Goal: Information Seeking & Learning: Learn about a topic

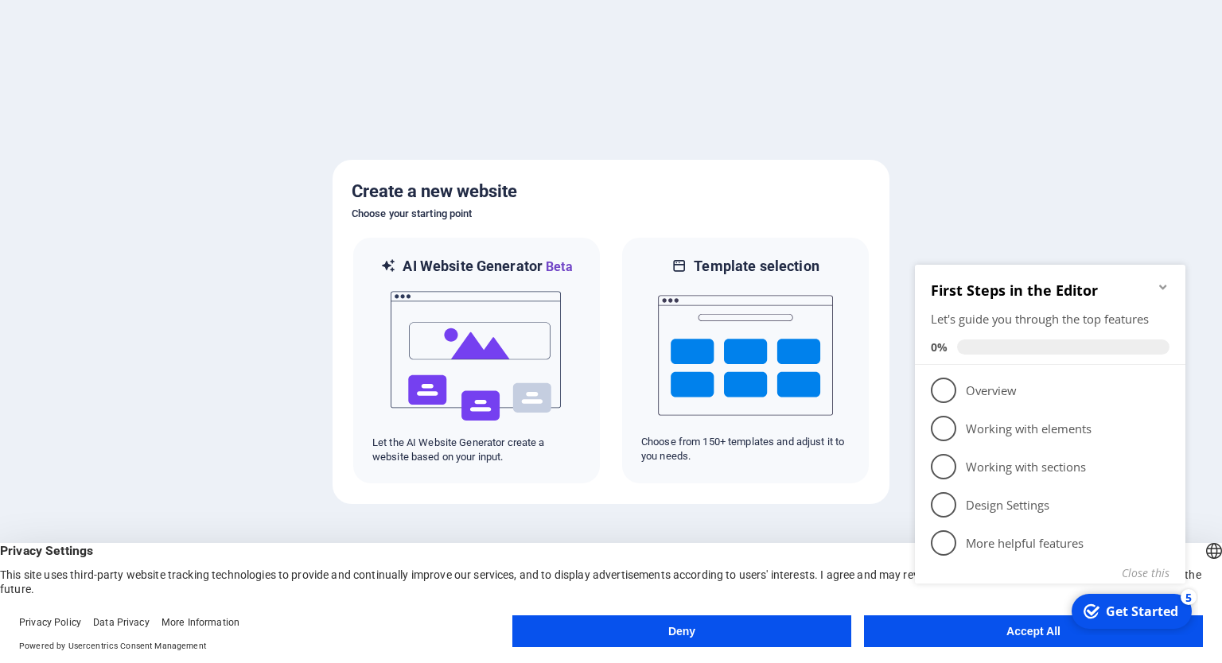
click at [764, 639] on button "Deny" at bounding box center [681, 632] width 339 height 32
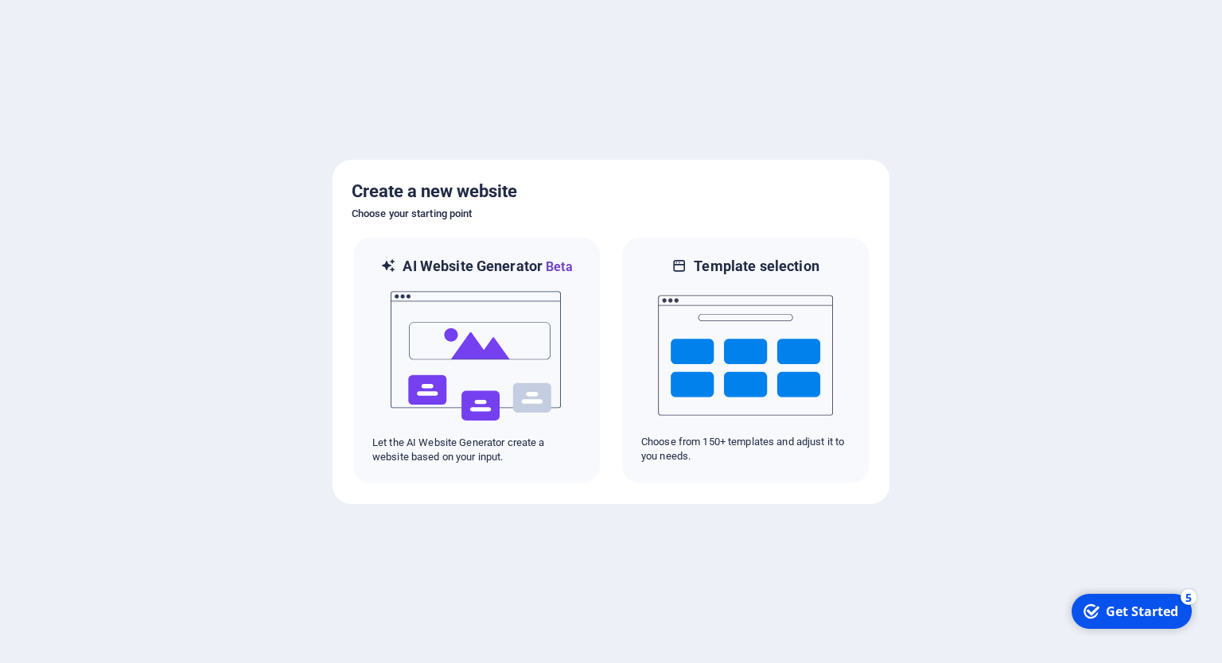
click at [1156, 612] on div "Get Started" at bounding box center [1141, 611] width 72 height 17
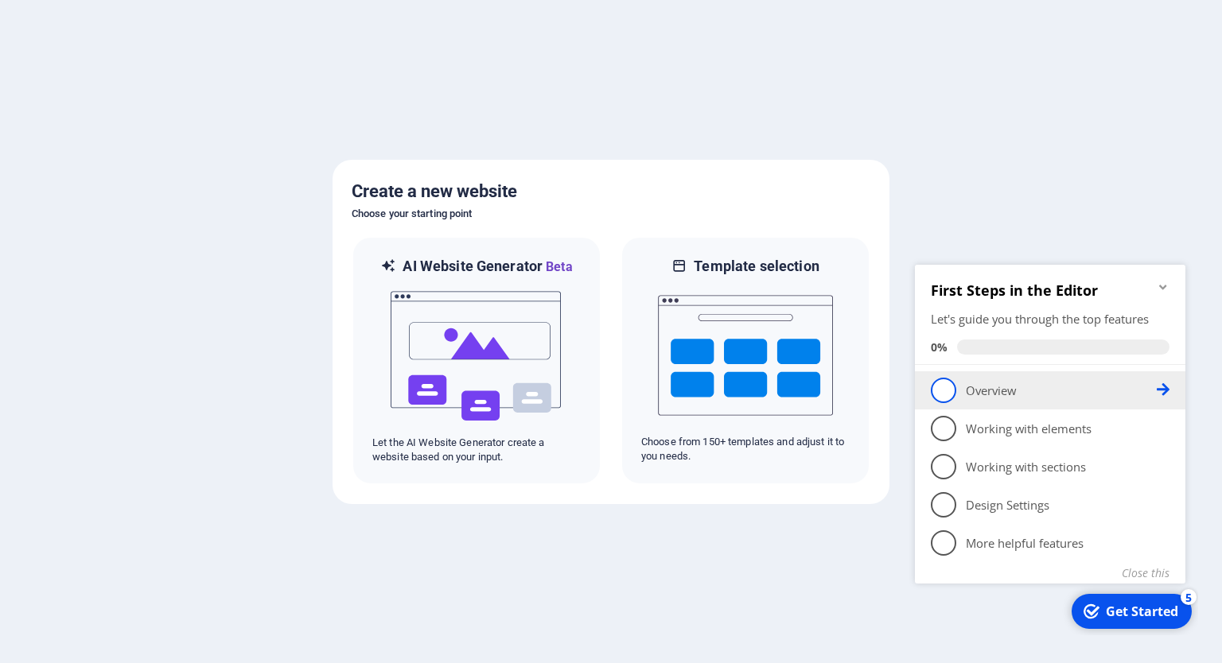
click at [940, 394] on span "1" at bounding box center [943, 390] width 25 height 25
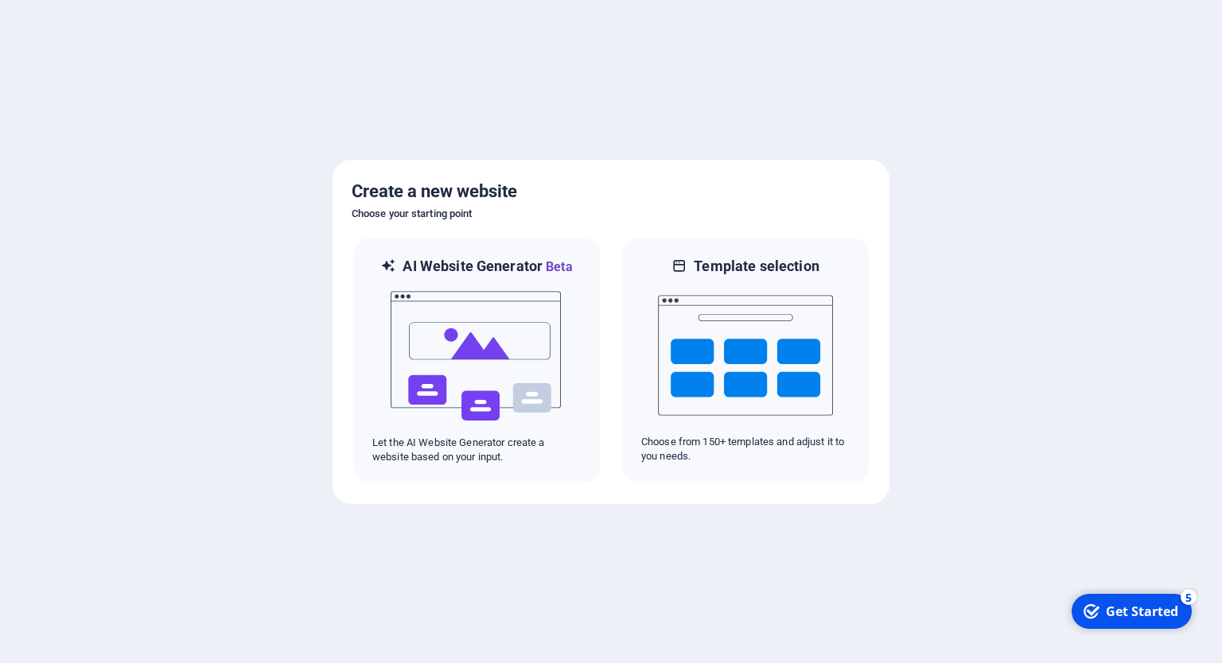
click at [1123, 611] on div "Get Started" at bounding box center [1141, 611] width 72 height 17
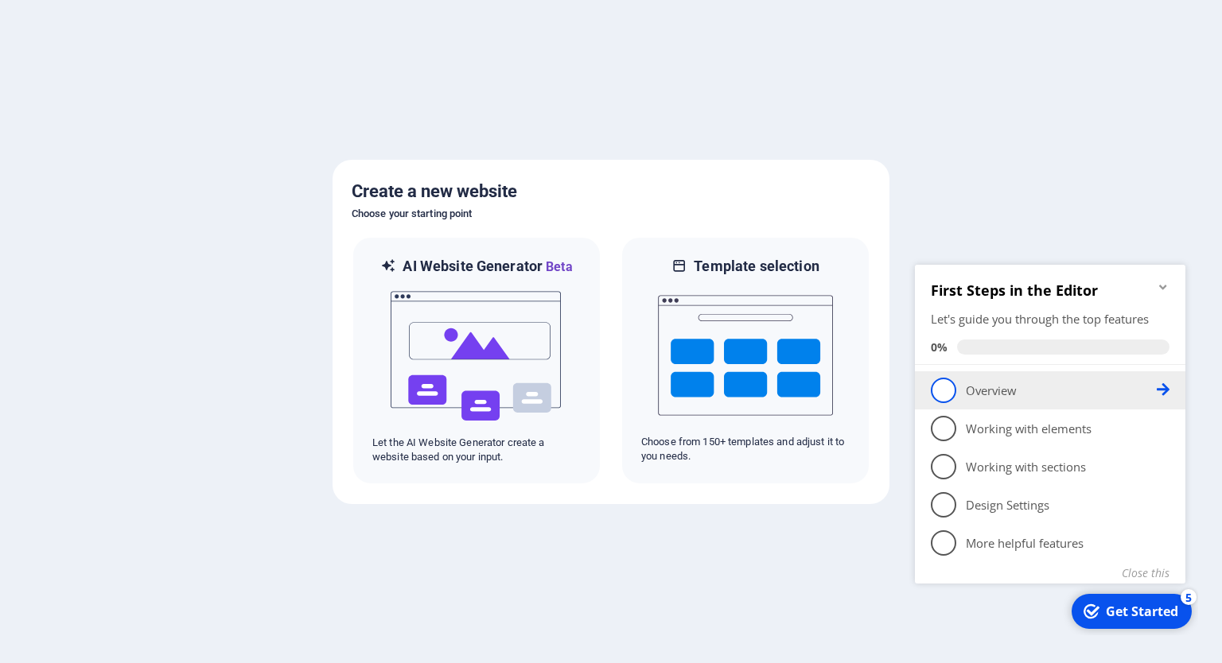
click at [1164, 390] on icon at bounding box center [1162, 389] width 13 height 13
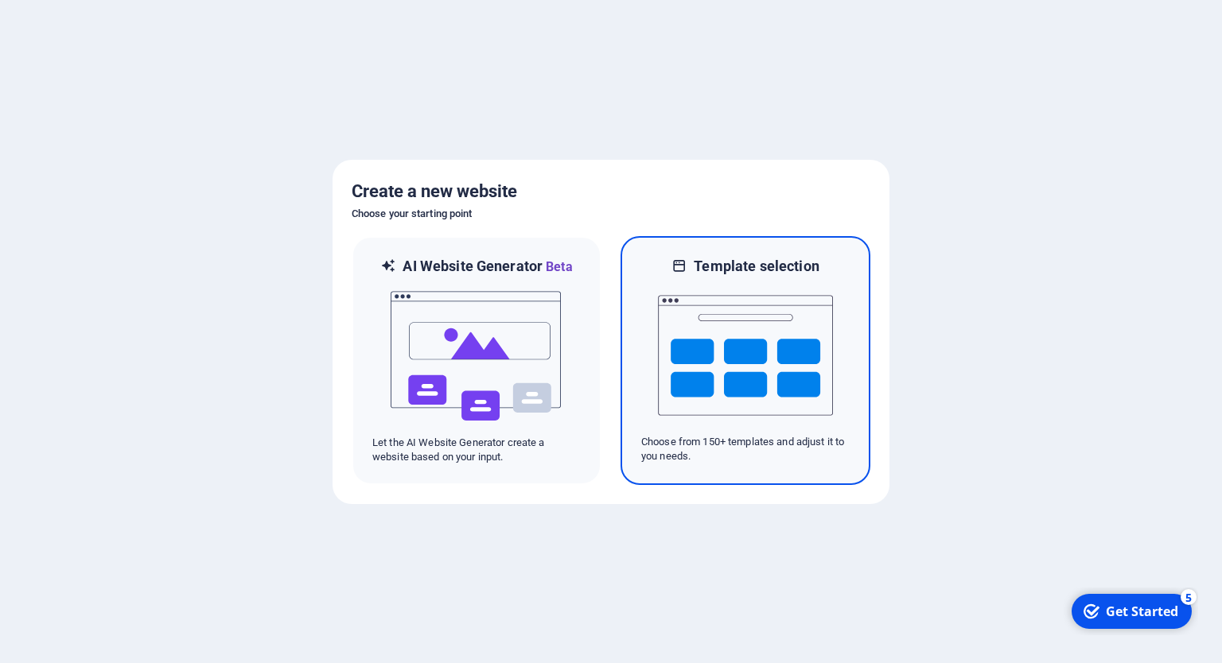
click at [765, 385] on img at bounding box center [745, 355] width 175 height 159
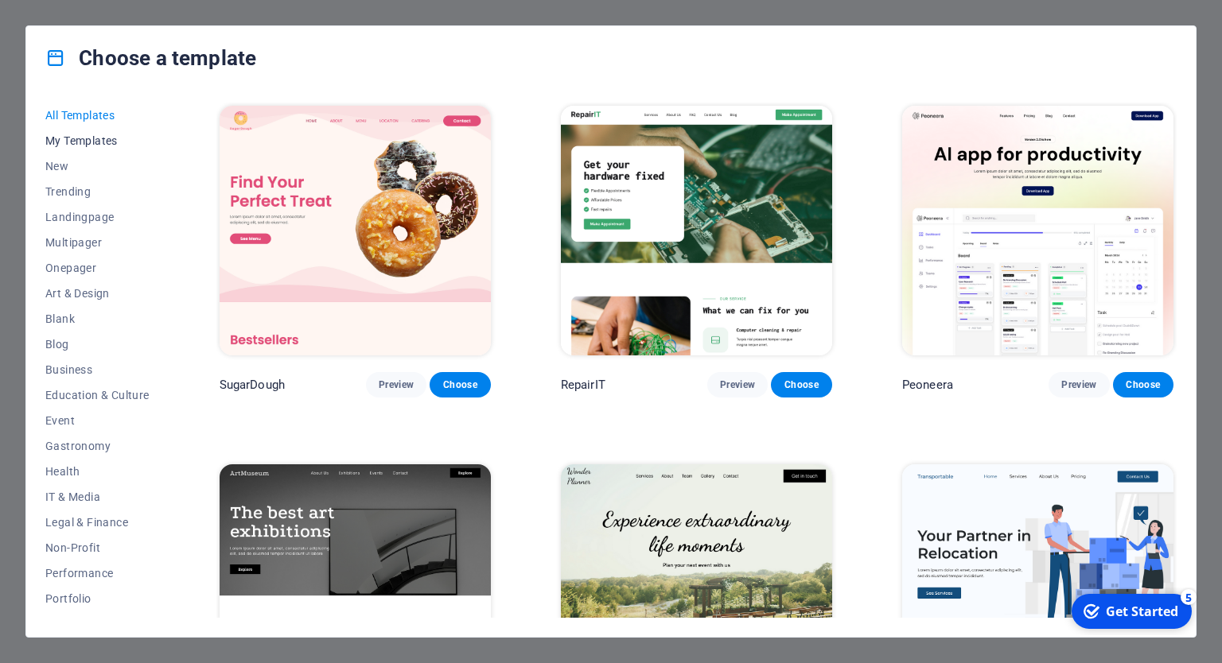
click at [102, 144] on span "My Templates" at bounding box center [97, 140] width 104 height 13
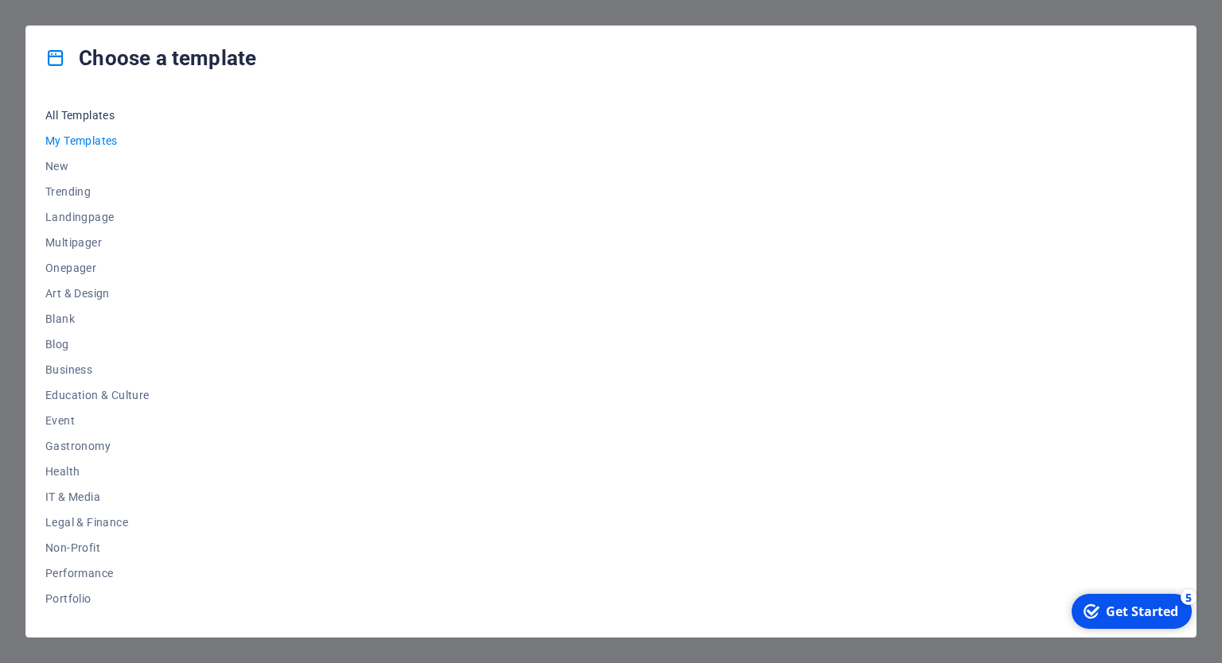
click at [99, 117] on span "All Templates" at bounding box center [97, 115] width 104 height 13
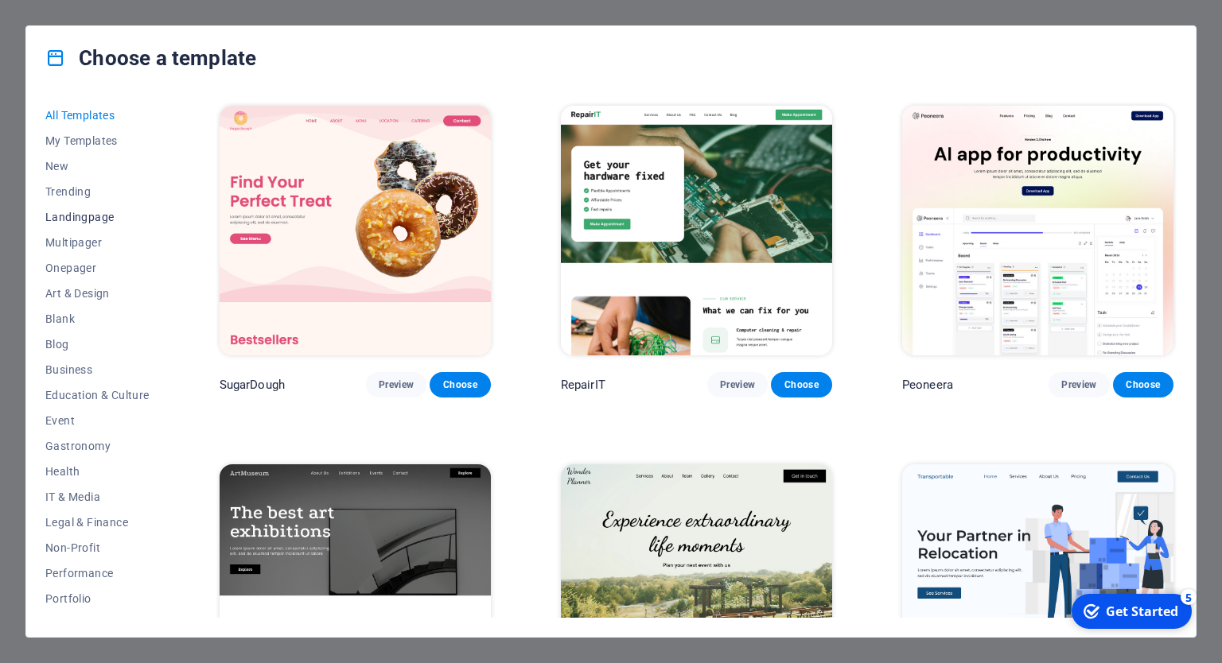
click at [73, 219] on span "Landingpage" at bounding box center [97, 217] width 104 height 13
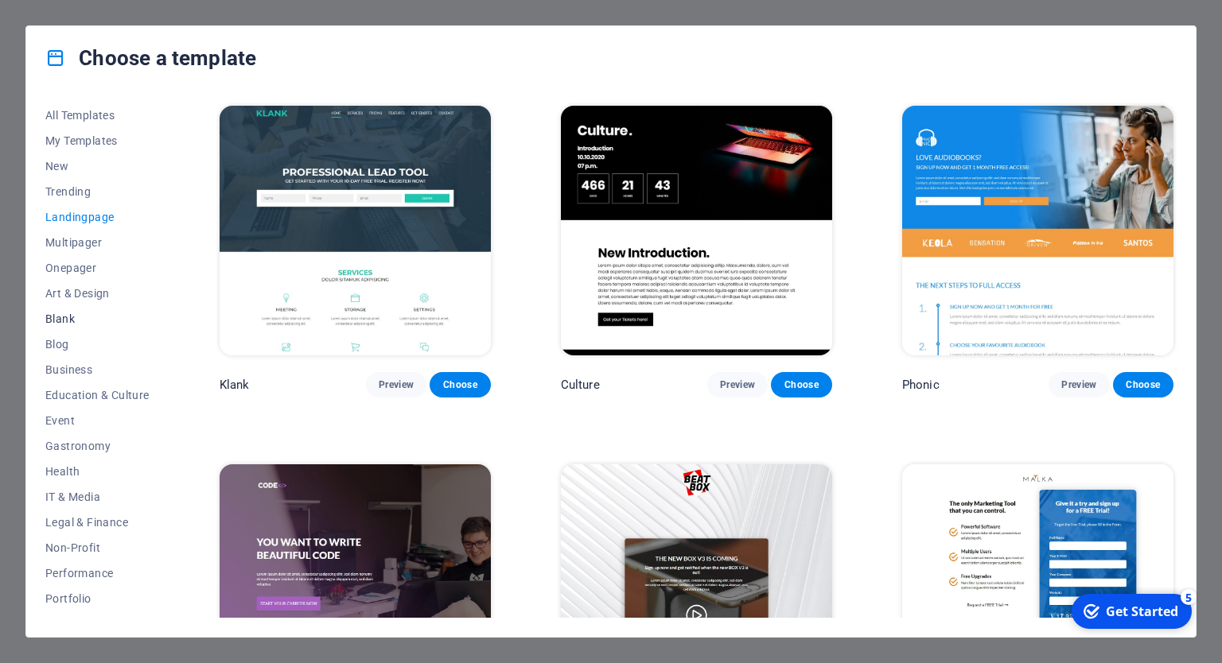
click at [68, 320] on span "Blank" at bounding box center [97, 319] width 104 height 13
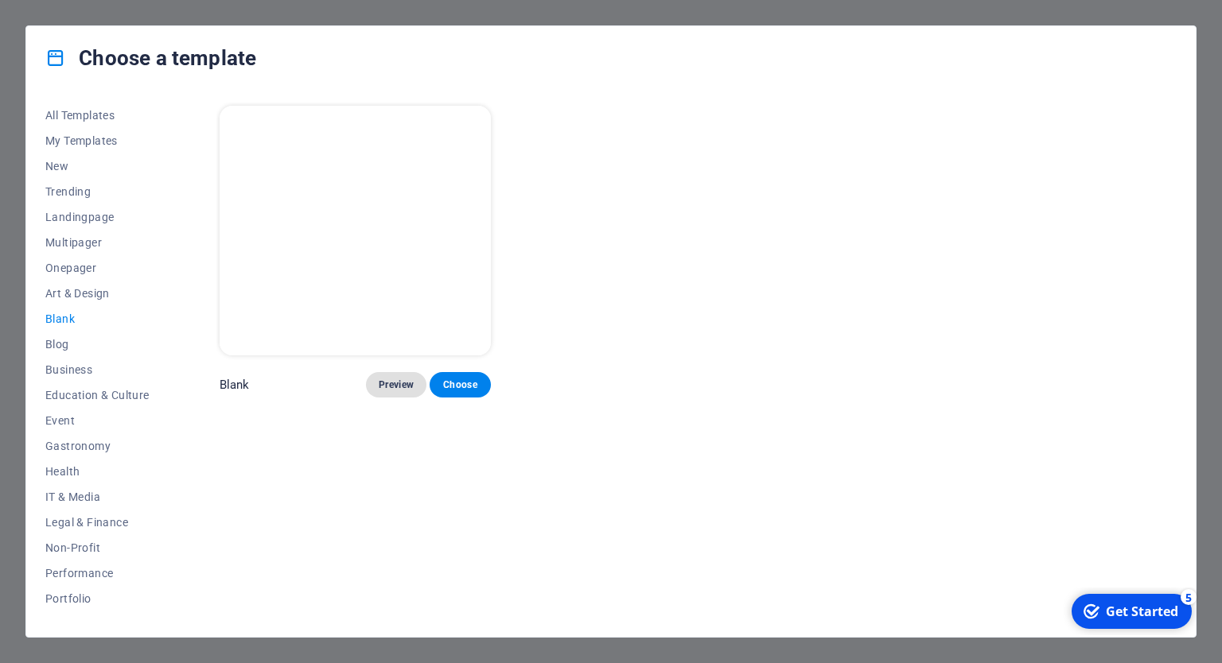
click at [393, 387] on span "Preview" at bounding box center [396, 385] width 35 height 13
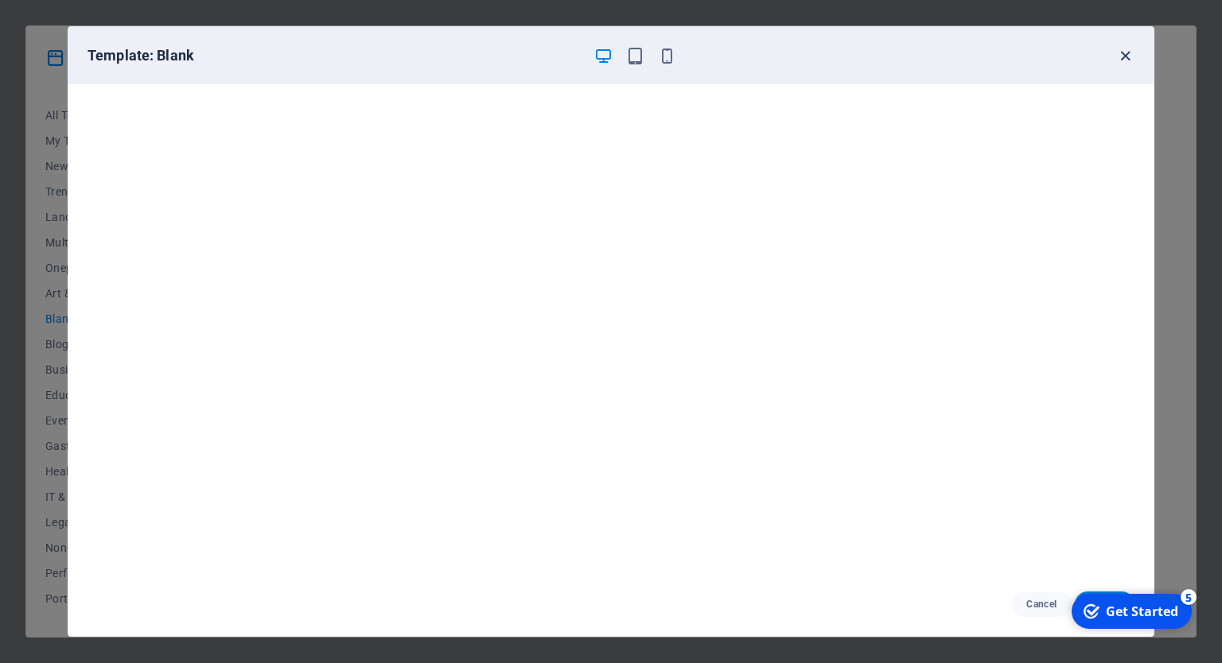
click at [1123, 55] on icon "button" at bounding box center [1125, 56] width 18 height 18
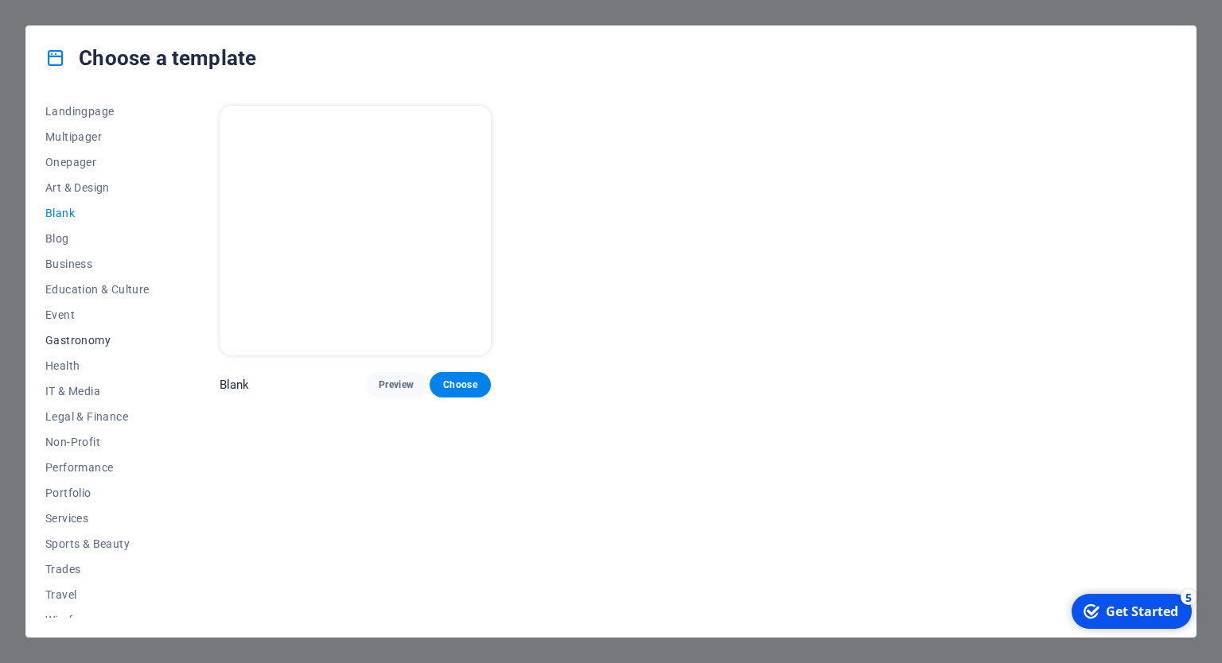
scroll to position [121, 0]
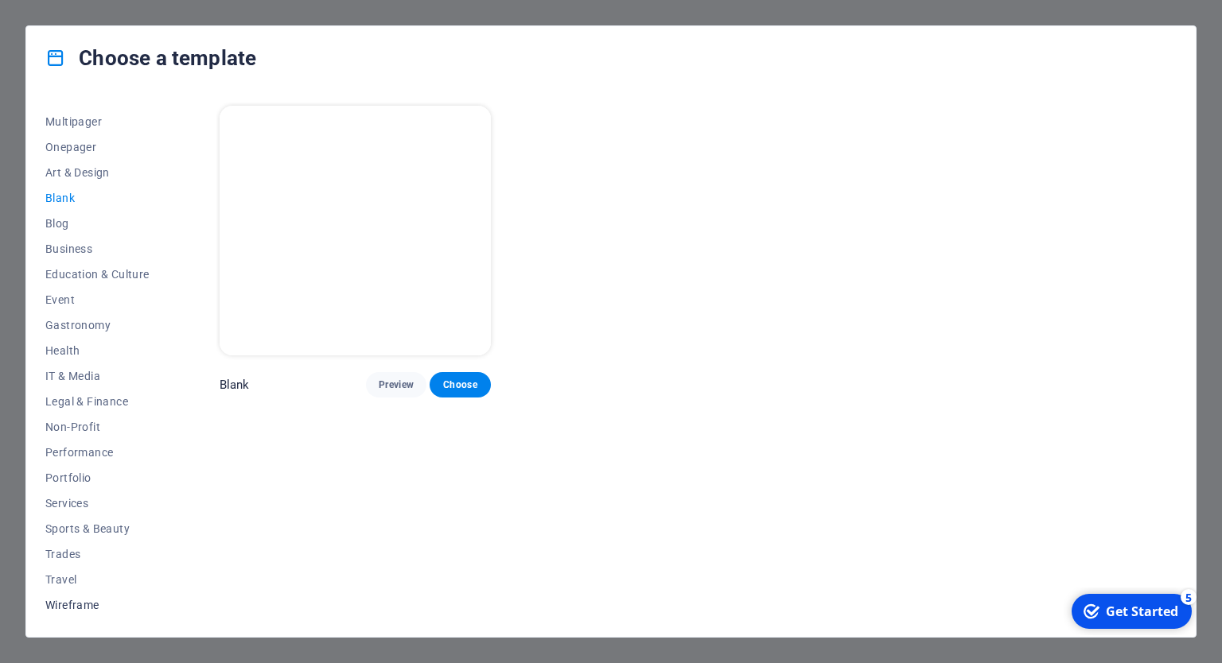
click at [83, 612] on button "Wireframe" at bounding box center [97, 605] width 104 height 25
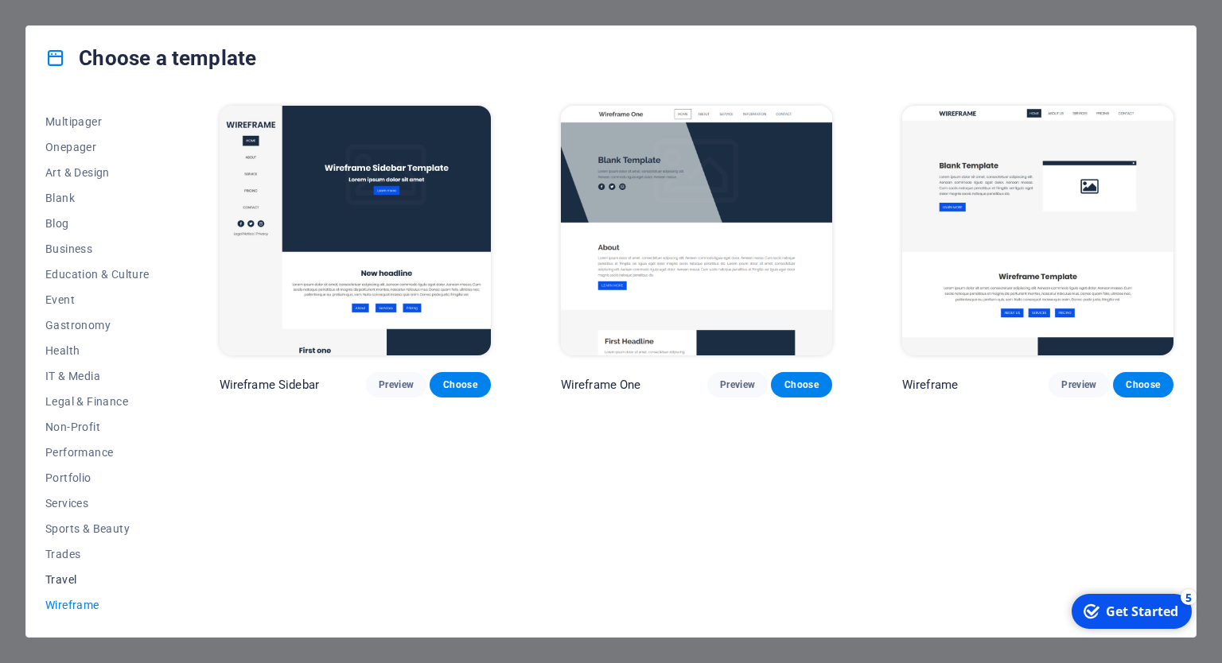
click at [75, 584] on span "Travel" at bounding box center [97, 579] width 104 height 13
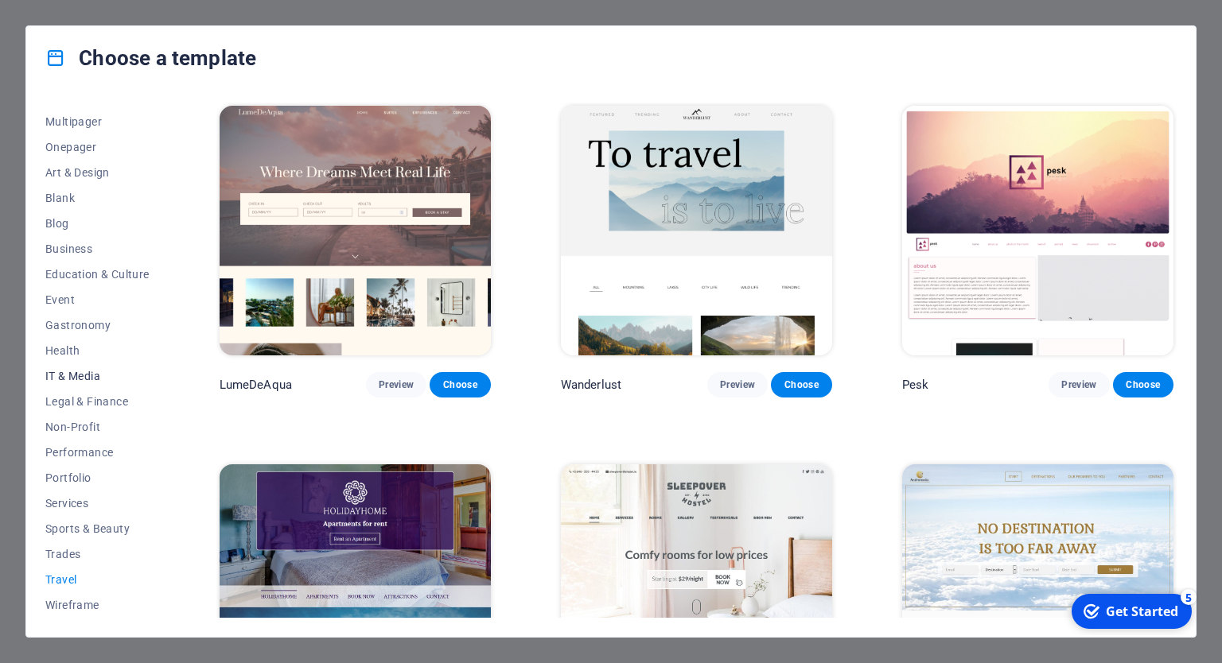
click at [69, 379] on span "IT & Media" at bounding box center [97, 376] width 104 height 13
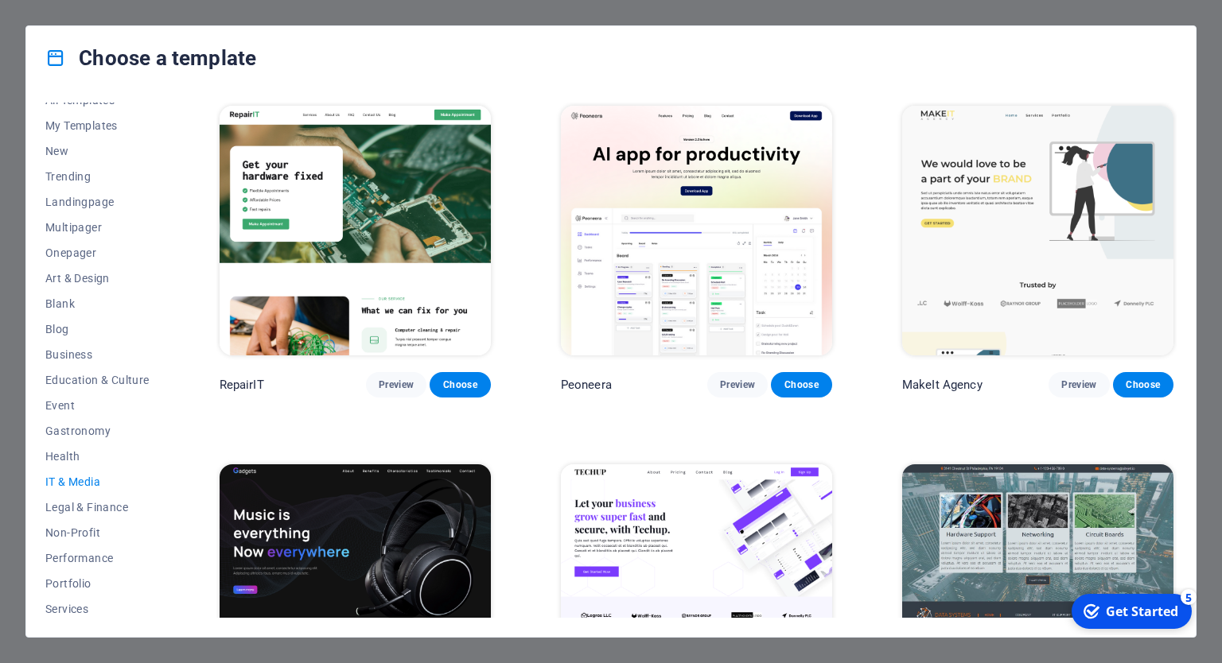
scroll to position [0, 0]
click at [70, 219] on span "Landingpage" at bounding box center [97, 217] width 104 height 13
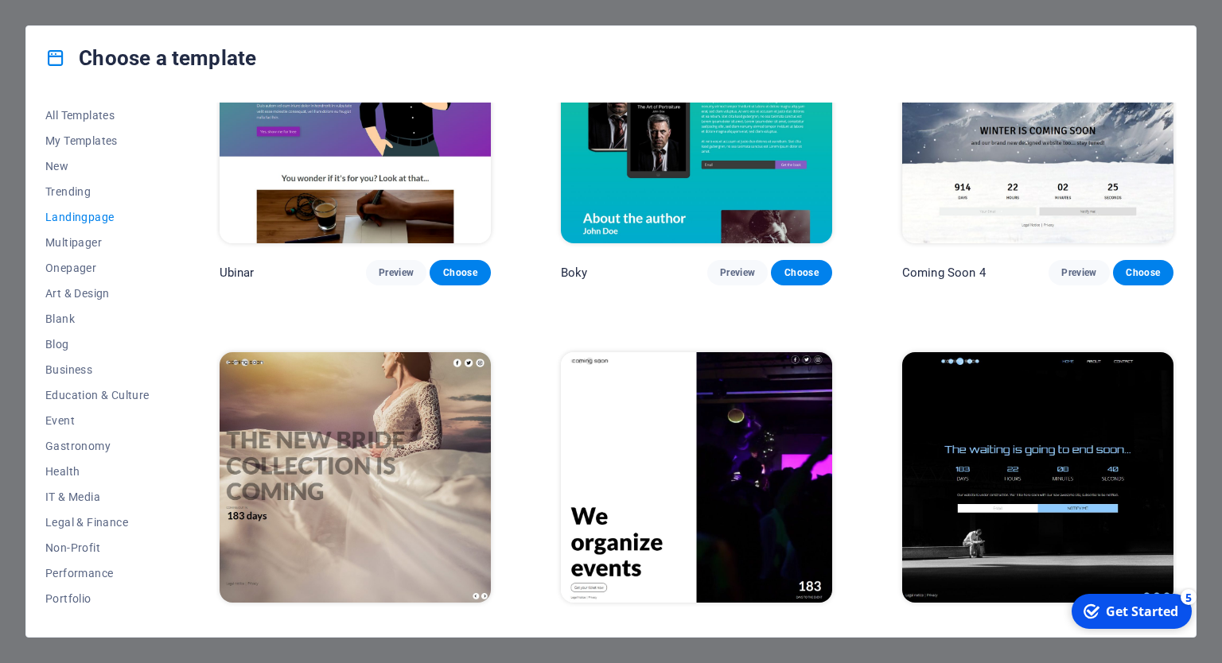
scroll to position [2637, 0]
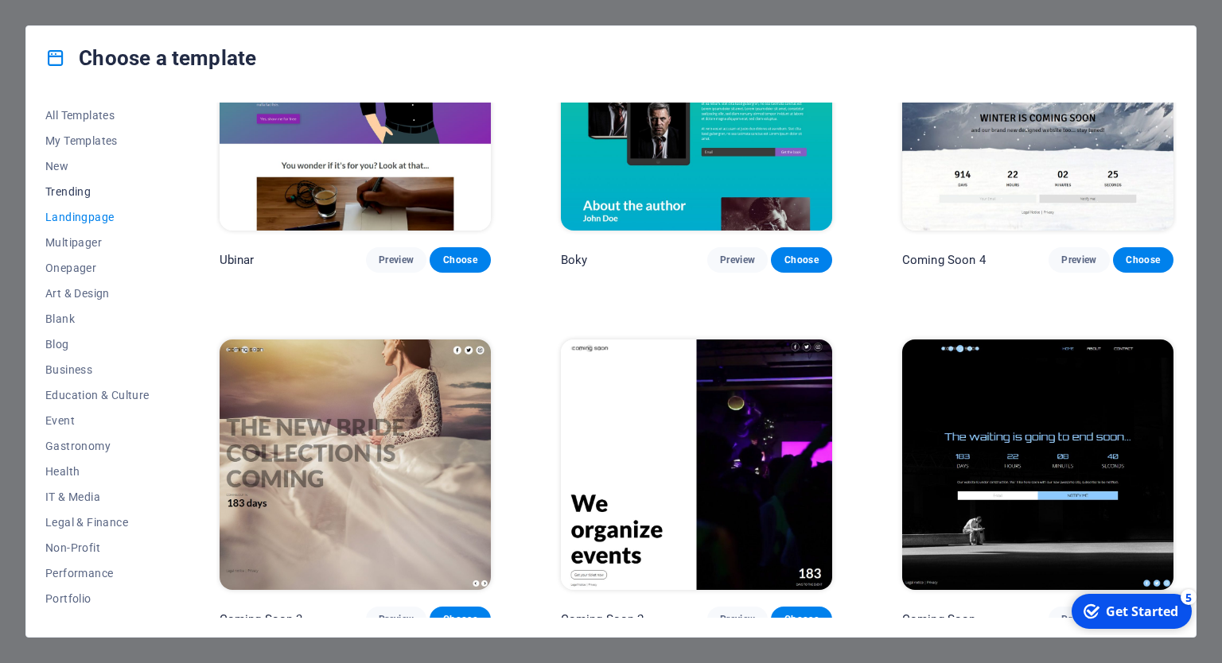
click at [80, 194] on span "Trending" at bounding box center [97, 191] width 104 height 13
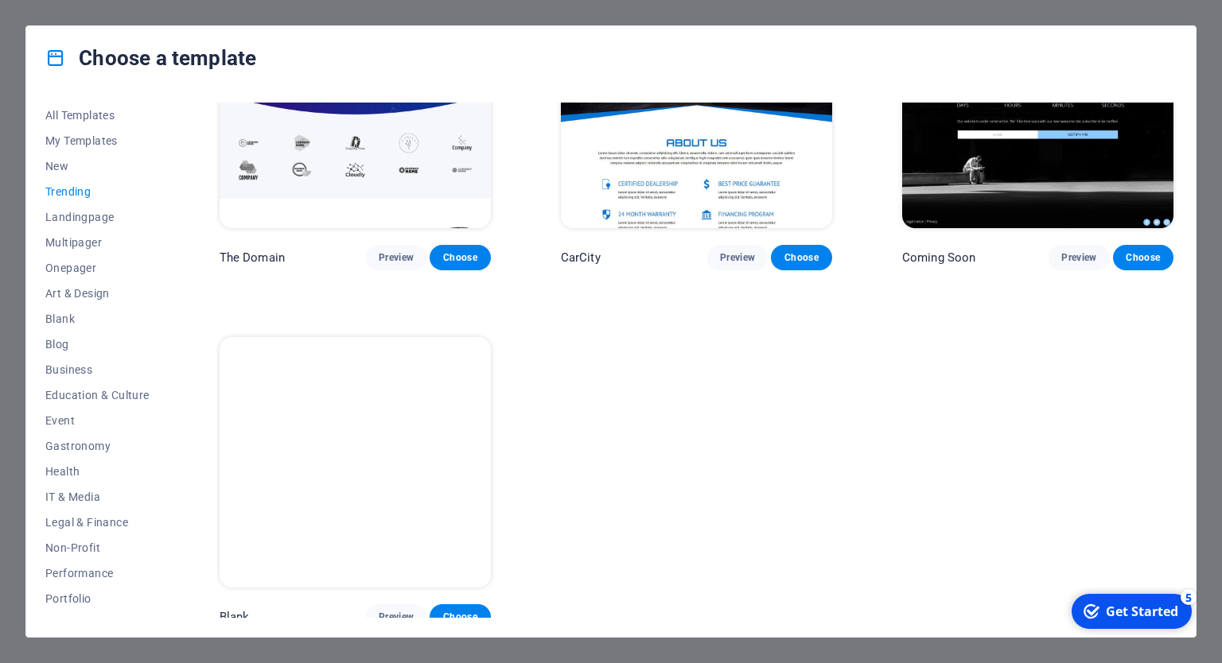
scroll to position [1565, 0]
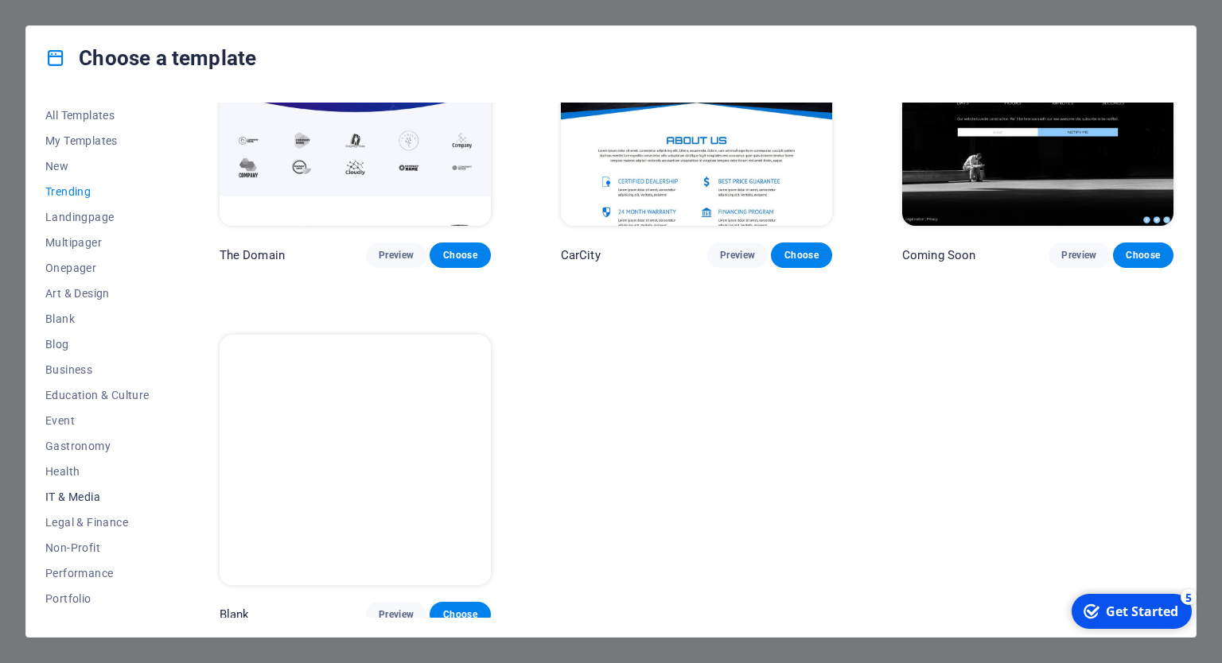
click at [64, 496] on span "IT & Media" at bounding box center [97, 497] width 104 height 13
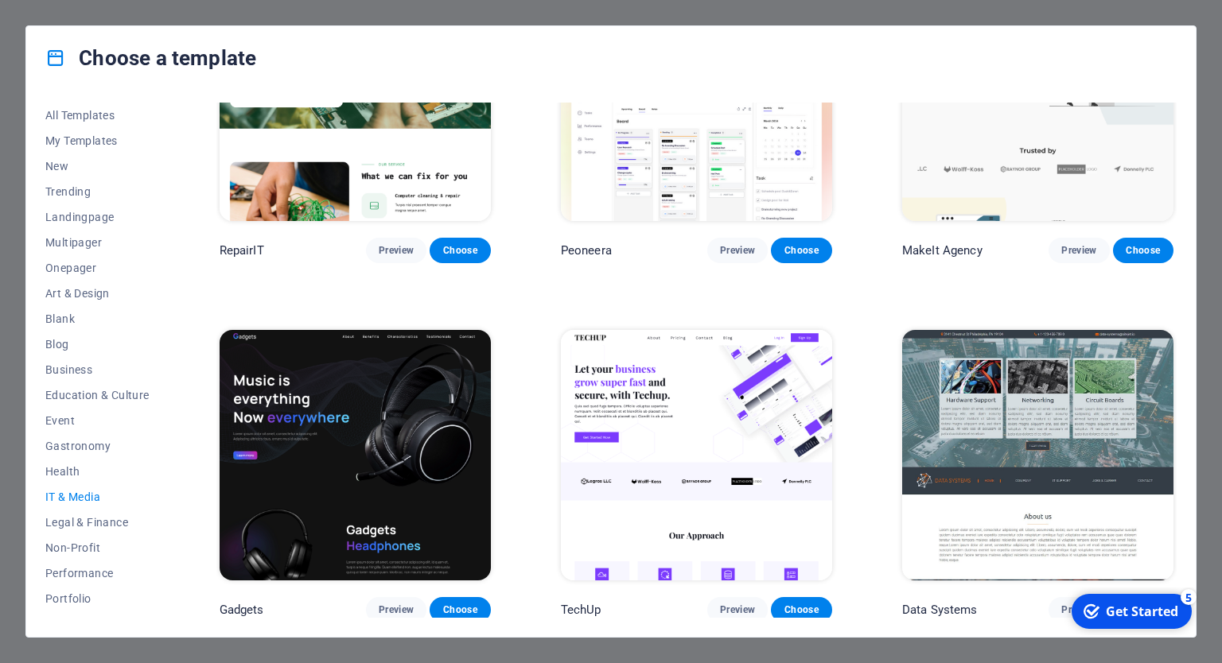
scroll to position [0, 0]
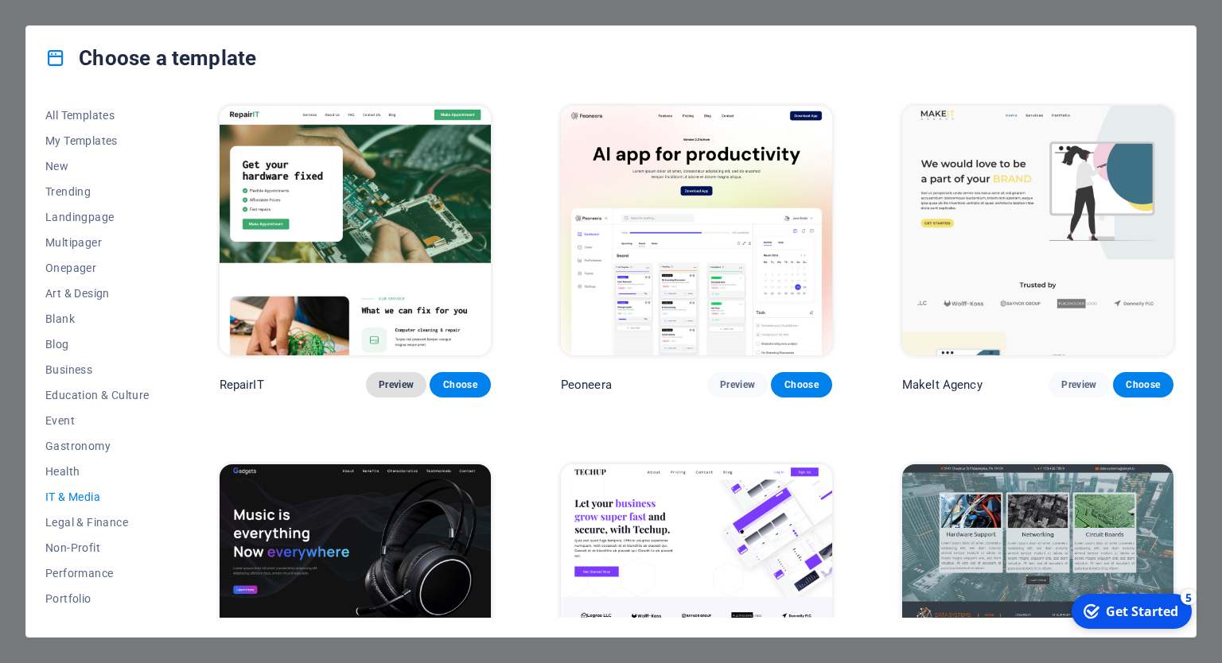
click at [397, 383] on span "Preview" at bounding box center [396, 385] width 35 height 13
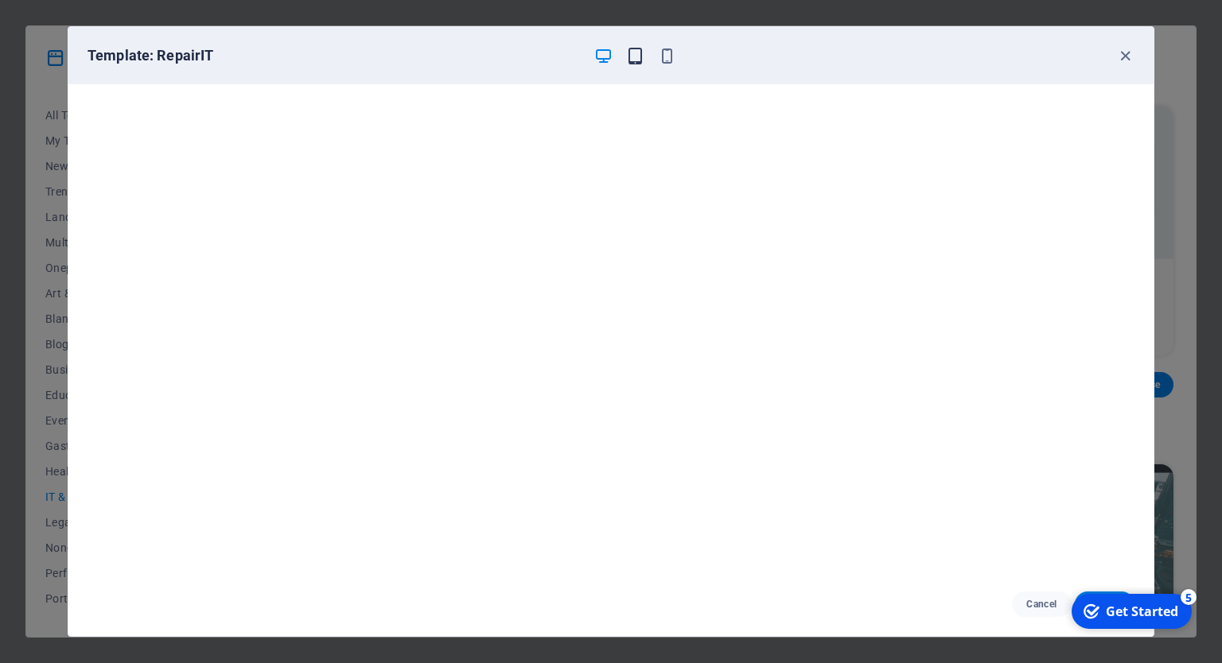
click at [636, 53] on icon "button" at bounding box center [635, 56] width 18 height 18
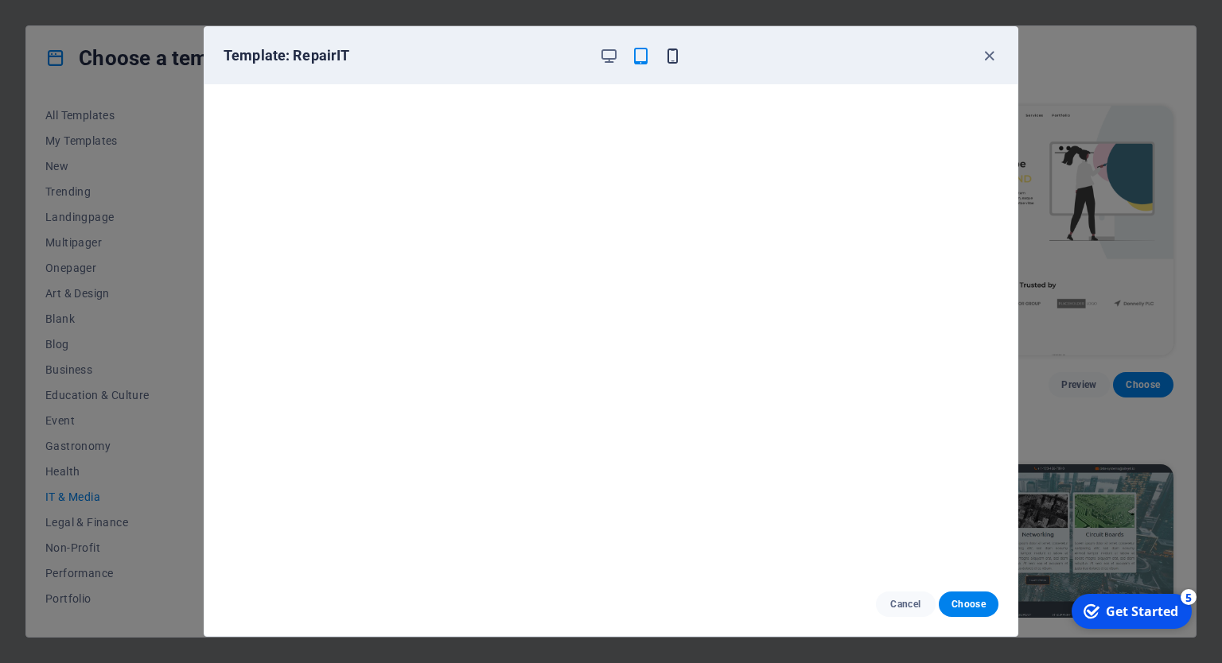
click at [670, 55] on icon "button" at bounding box center [672, 56] width 18 height 18
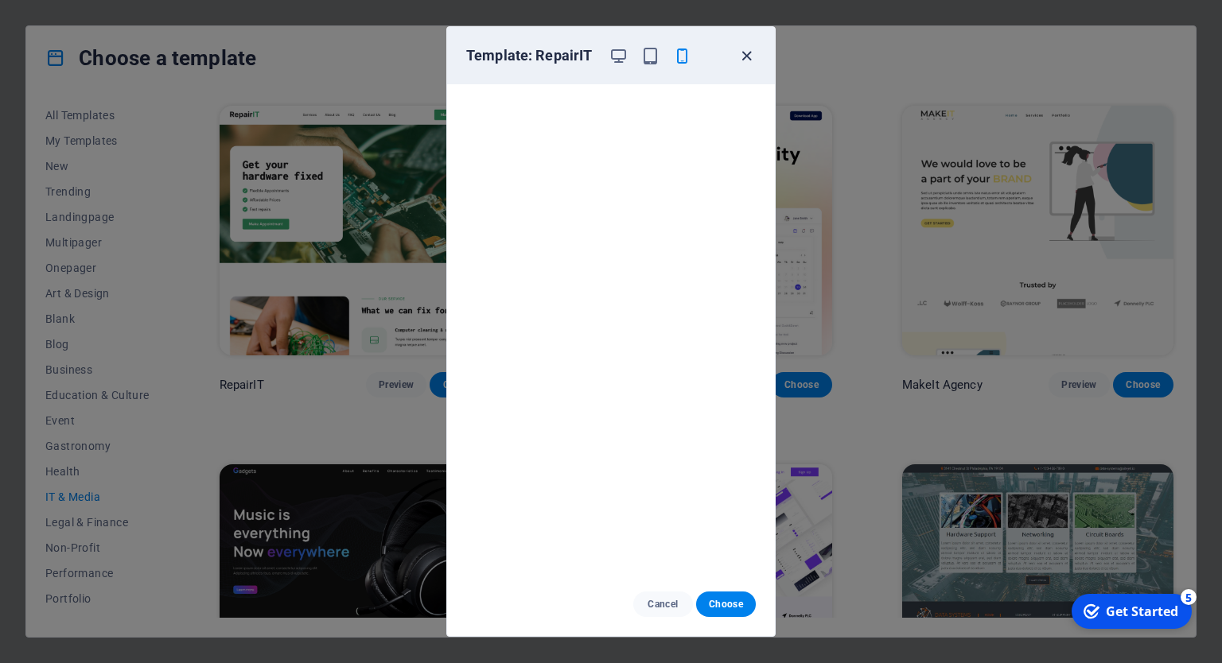
click at [747, 57] on icon "button" at bounding box center [746, 56] width 18 height 18
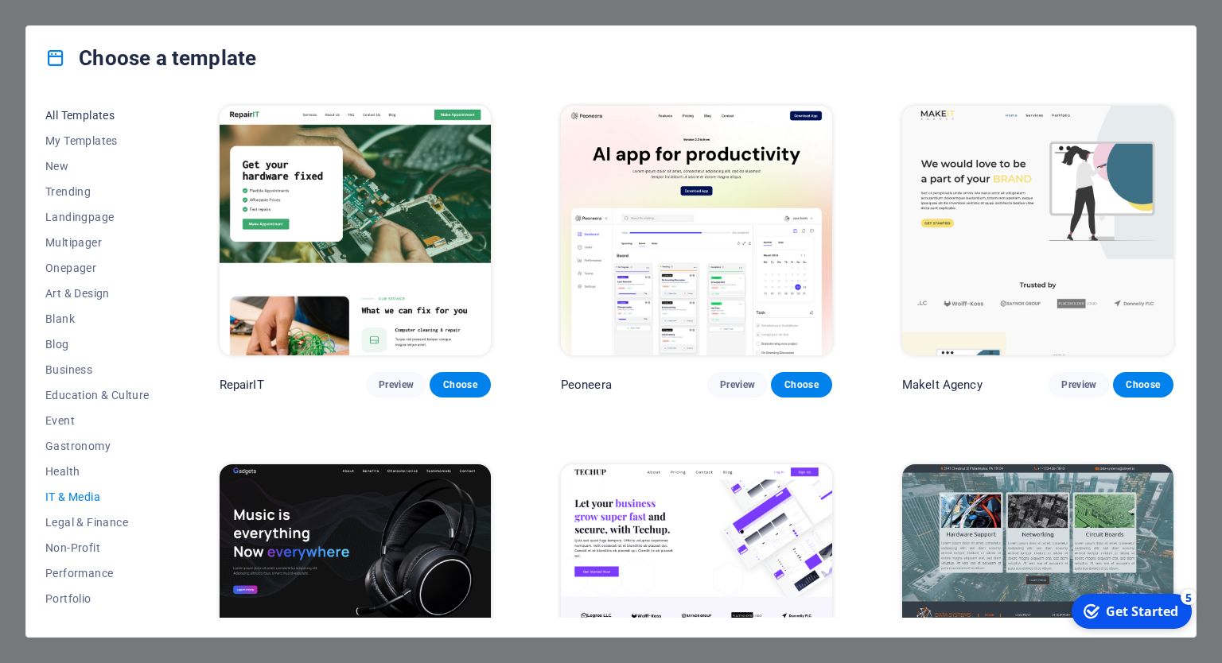
click at [95, 116] on span "All Templates" at bounding box center [97, 115] width 104 height 13
